Goal: Task Accomplishment & Management: Manage account settings

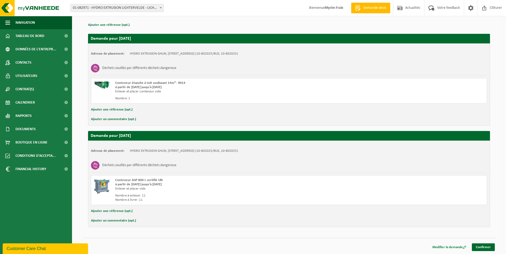
click at [437, 245] on link "Modifier la demande" at bounding box center [449, 248] width 42 height 8
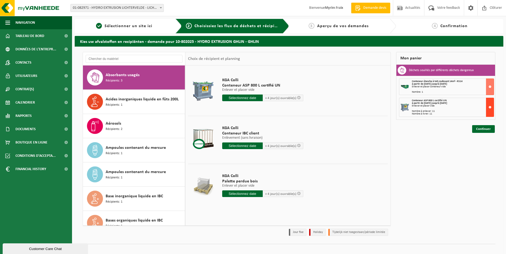
click at [491, 106] on button at bounding box center [490, 107] width 8 height 19
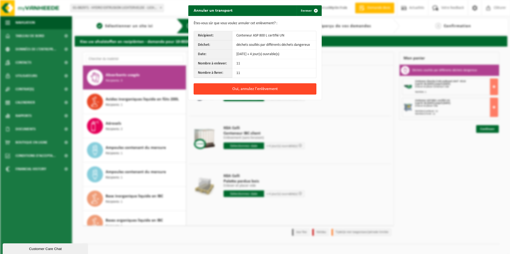
click at [262, 86] on button "Oui, annulez l'enlèvement" at bounding box center [255, 88] width 123 height 11
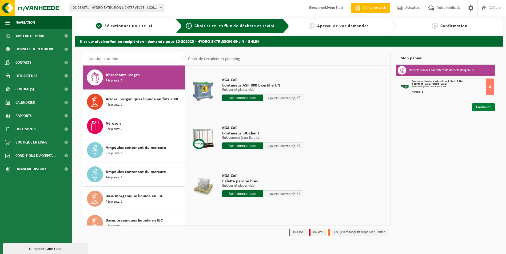
click at [481, 107] on link "Continuer" at bounding box center [483, 107] width 23 height 8
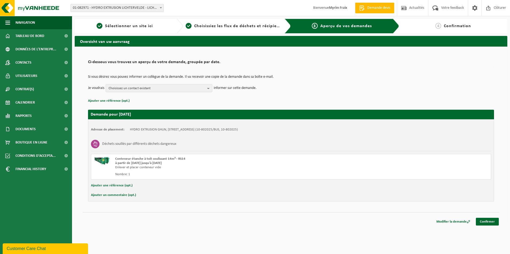
click at [496, 217] on div "Modifier la demande Confirmer" at bounding box center [291, 215] width 416 height 6
click at [493, 220] on link "Confirmer" at bounding box center [487, 222] width 23 height 8
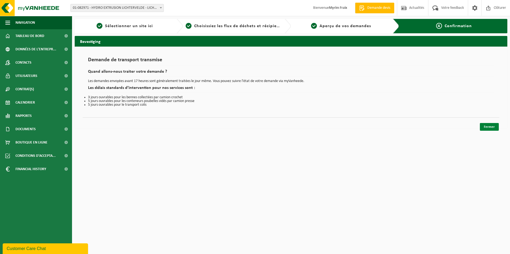
click at [490, 128] on link "Fermer" at bounding box center [489, 127] width 19 height 8
